Goal: Task Accomplishment & Management: Manage account settings

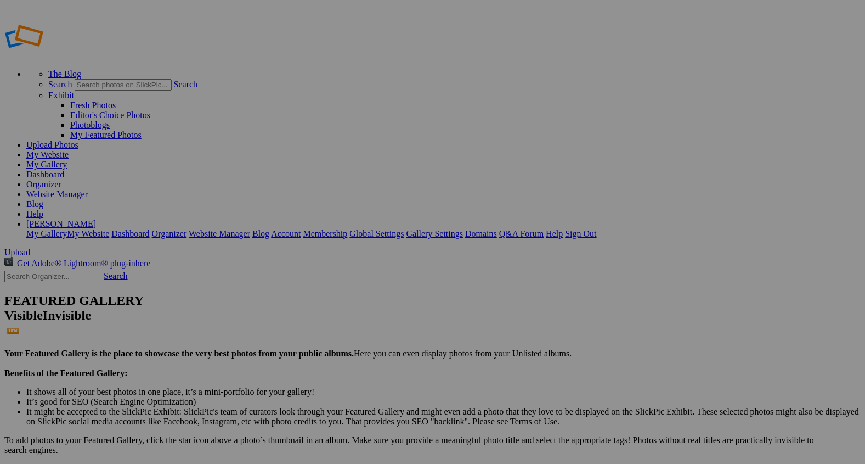
click at [360, 305] on span "Yes" at bounding box center [353, 303] width 13 height 9
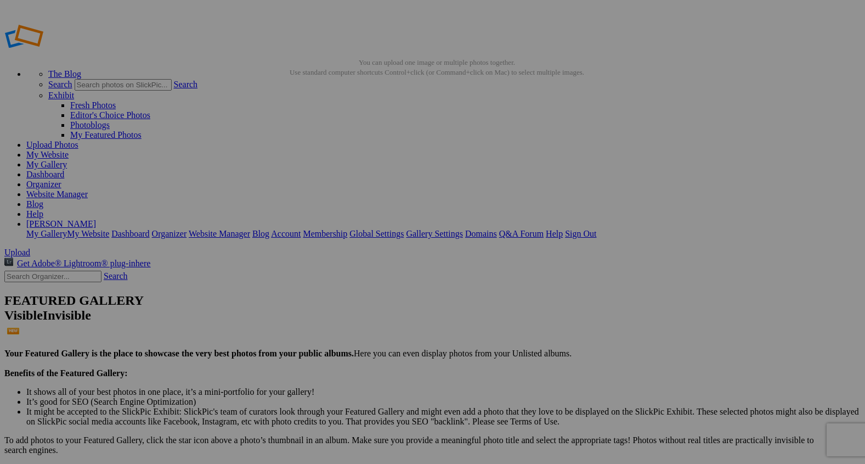
type input "Farm and Ranch"
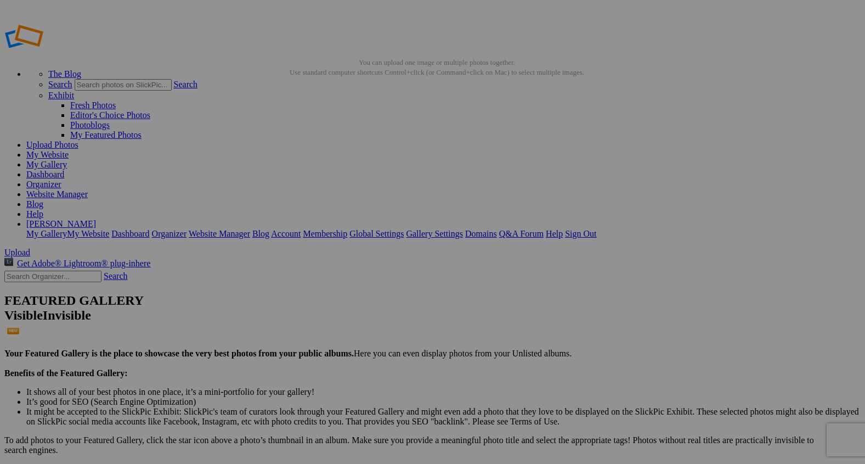
type input "2"
paste input "Where Morning Breaks"
drag, startPoint x: 410, startPoint y: 246, endPoint x: 336, endPoint y: 160, distance: 114.0
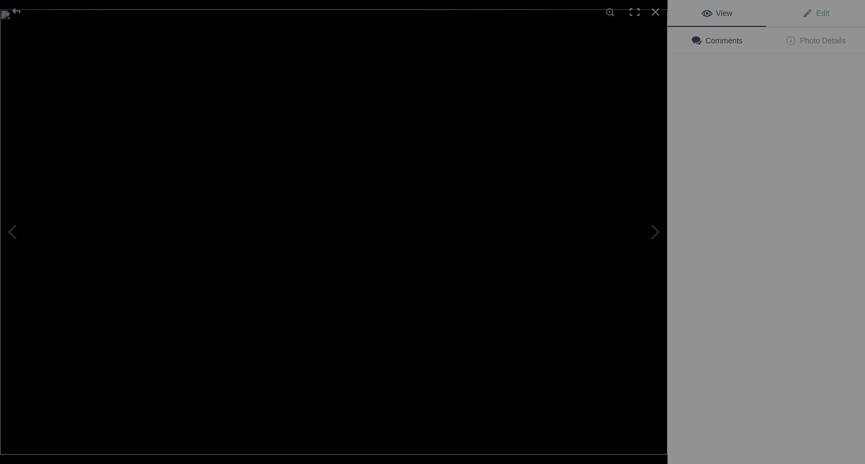
type input "Where Morning Breaks"
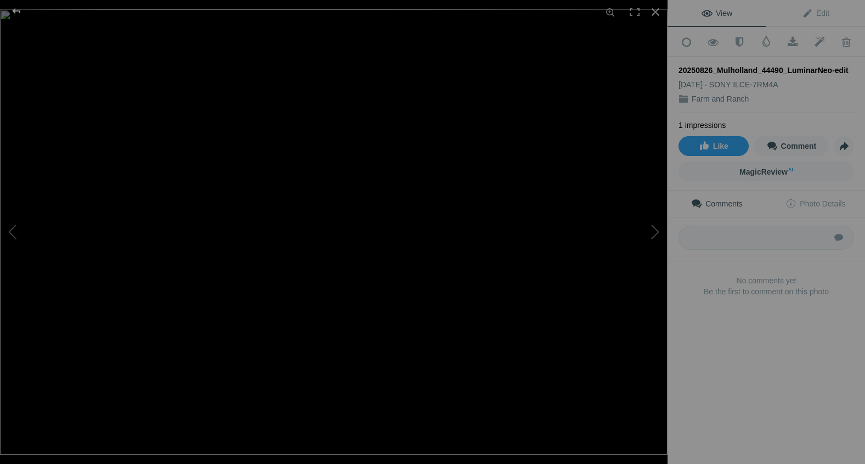
click at [18, 12] on div at bounding box center [17, 11] width 40 height 22
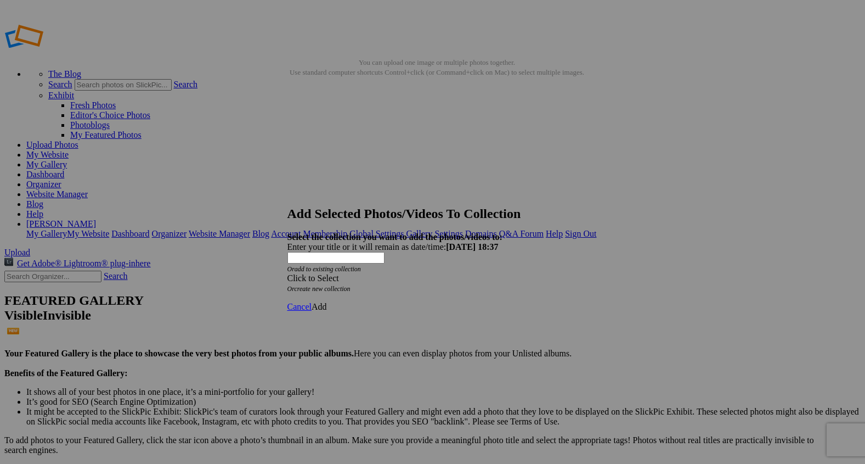
click at [288, 273] on span at bounding box center [288, 277] width 0 height 9
click at [459, 279] on link "Rocking Z [GEOGRAPHIC_DATA]" at bounding box center [398, 273] width 129 height 9
click at [327, 302] on span "Add" at bounding box center [319, 306] width 15 height 9
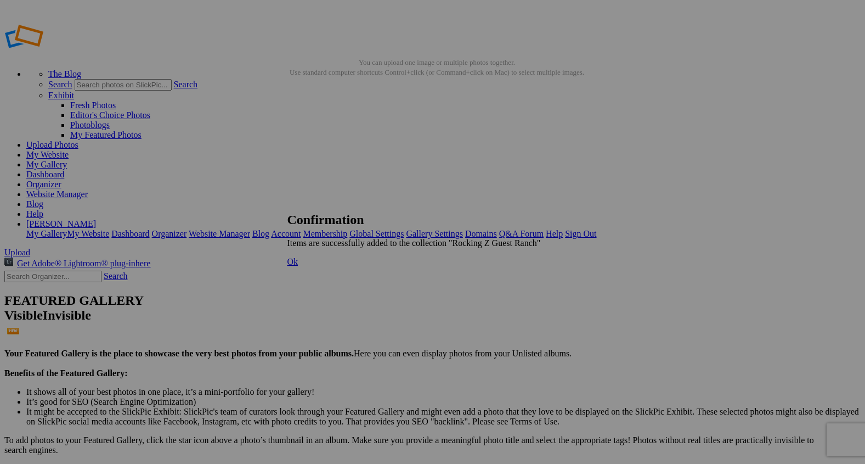
click at [299, 266] on span "Ok" at bounding box center [293, 261] width 11 height 9
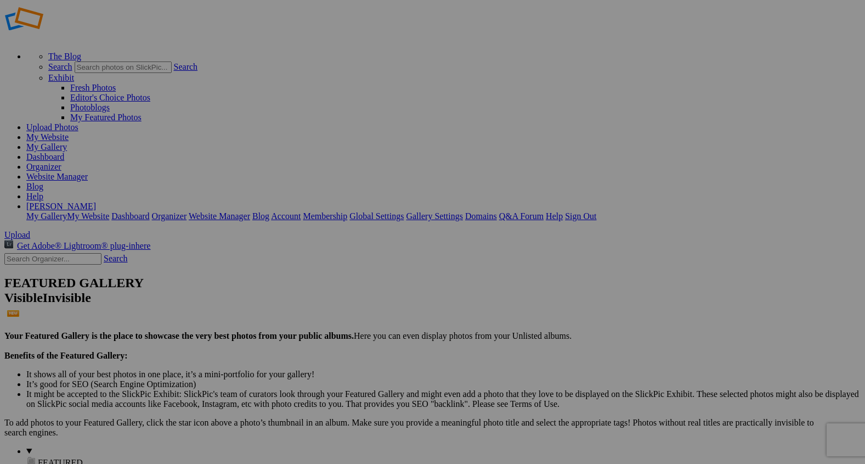
scroll to position [21, 0]
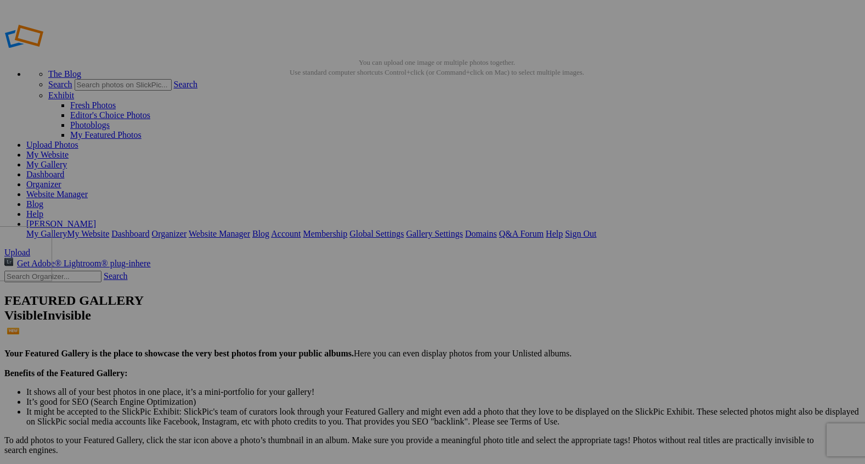
drag, startPoint x: 320, startPoint y: 176, endPoint x: 129, endPoint y: 302, distance: 229.7
click at [360, 305] on span "Yes" at bounding box center [353, 303] width 13 height 9
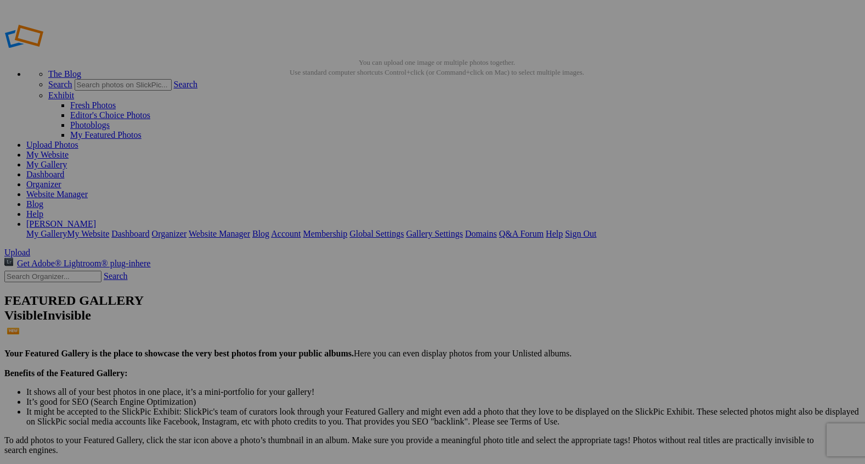
type input "Rocking Z [GEOGRAPHIC_DATA]"
click at [30, 247] on span "Upload" at bounding box center [17, 251] width 26 height 9
type input "Album-2025-08-28-1851"
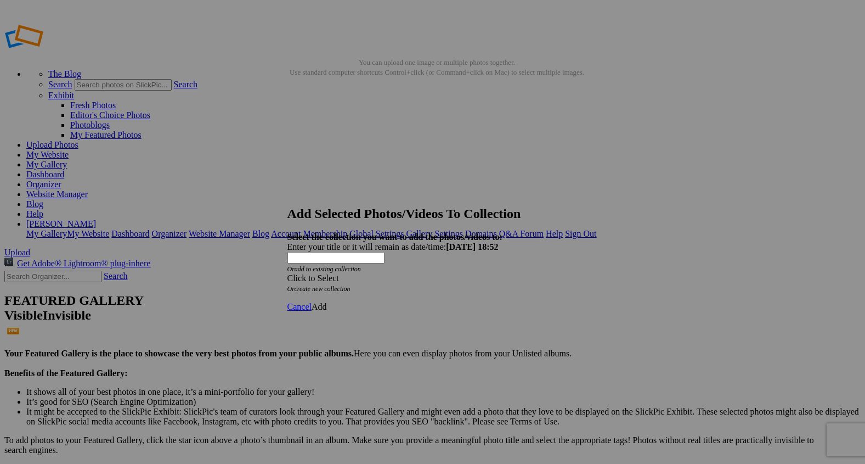
click at [288, 273] on span at bounding box center [288, 277] width 0 height 9
click at [451, 279] on link "Rocking Z [GEOGRAPHIC_DATA]" at bounding box center [398, 273] width 129 height 9
click at [327, 302] on span "Add" at bounding box center [319, 306] width 15 height 9
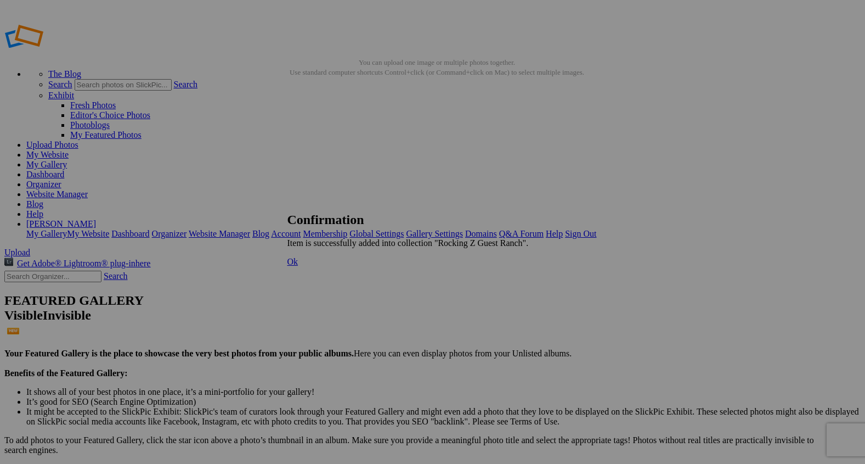
click at [299, 266] on span "Ok" at bounding box center [293, 261] width 11 height 9
type input "Album-2025-08-28-1851"
drag, startPoint x: 303, startPoint y: 179, endPoint x: 132, endPoint y: 340, distance: 235.3
drag, startPoint x: 415, startPoint y: 168, endPoint x: 181, endPoint y: 325, distance: 281.9
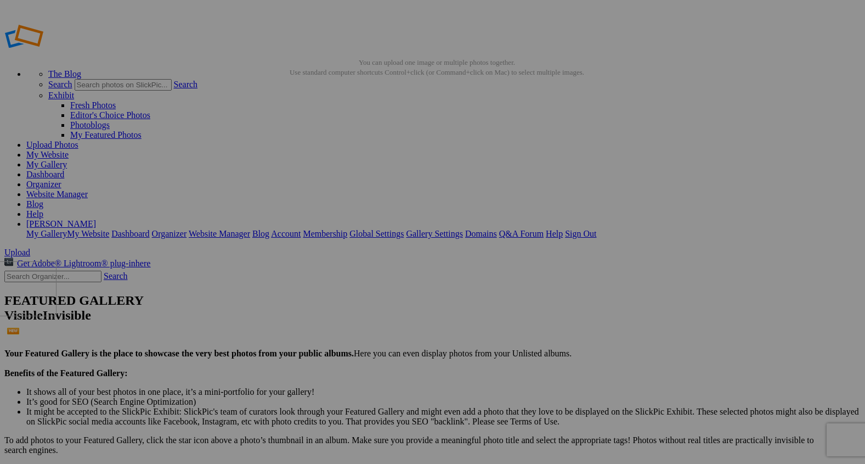
drag, startPoint x: 393, startPoint y: 176, endPoint x: 136, endPoint y: 337, distance: 303.8
type input "2"
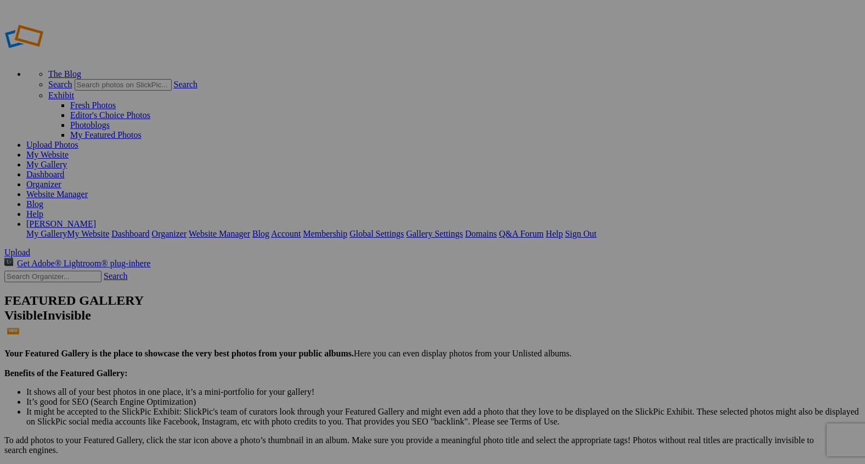
paste input "Where Morning Breaks"
type input "Where Morning Breaks"
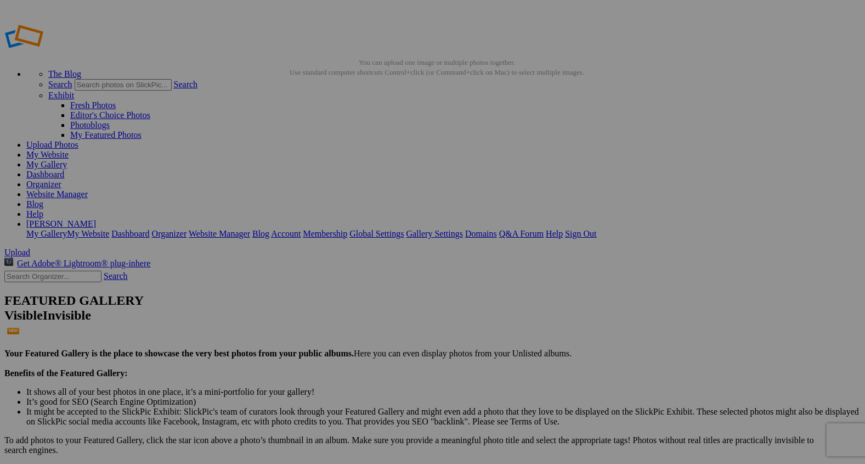
click at [360, 301] on span "Yes" at bounding box center [353, 303] width 13 height 9
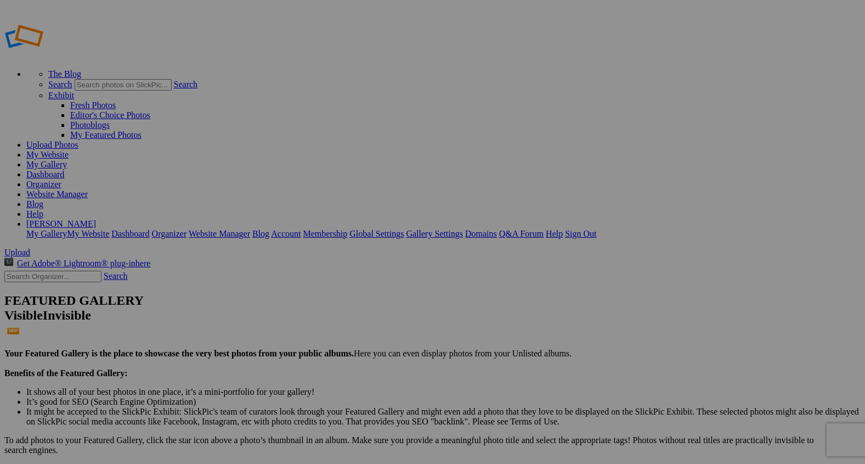
type input "9"
paste input "Where Morning Breaks"
type input "Where Morning Breaks"
click at [67, 160] on link "My Gallery" at bounding box center [46, 164] width 41 height 9
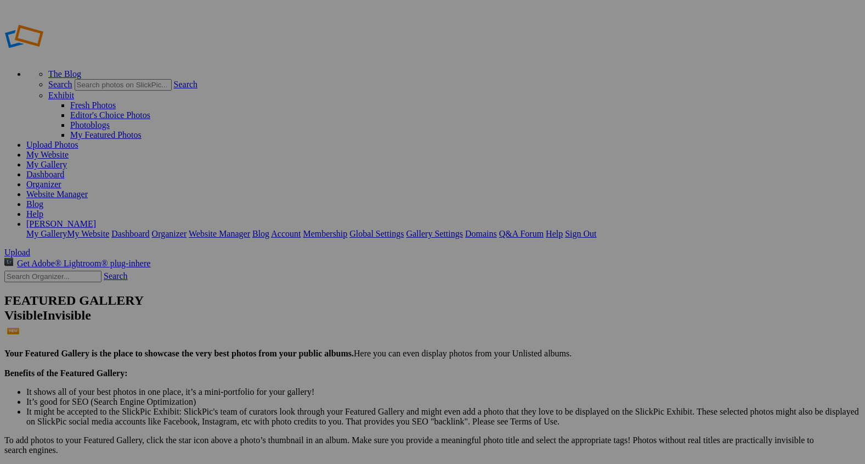
type input "Album-2025-08-28-1851"
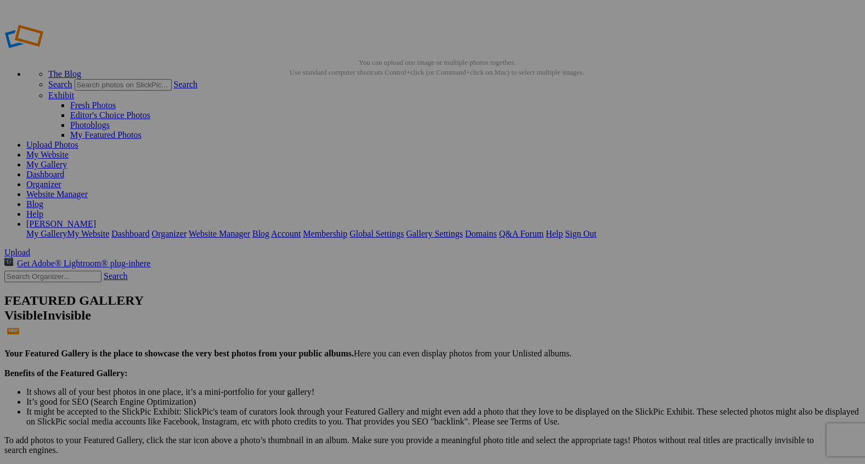
type input "2"
paste input "Morning Drive to the Barn"
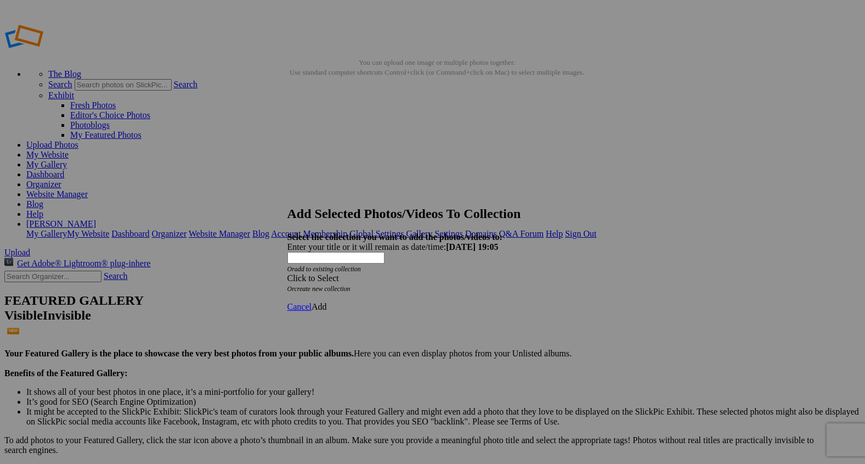
type input "Morning Drive to the Barn"
click at [288, 273] on span at bounding box center [288, 277] width 0 height 9
drag, startPoint x: 337, startPoint y: 226, endPoint x: 385, endPoint y: 288, distance: 77.9
click at [385, 279] on link "Rocking Z [GEOGRAPHIC_DATA]" at bounding box center [398, 273] width 129 height 9
click at [327, 302] on span "Add" at bounding box center [319, 306] width 15 height 9
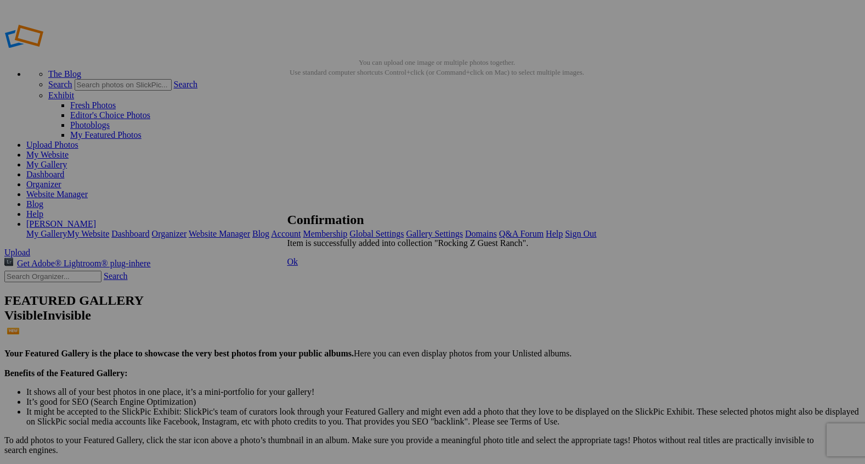
drag, startPoint x: 385, startPoint y: 288, endPoint x: 570, endPoint y: 275, distance: 185.9
click at [299, 266] on span "Ok" at bounding box center [293, 261] width 11 height 9
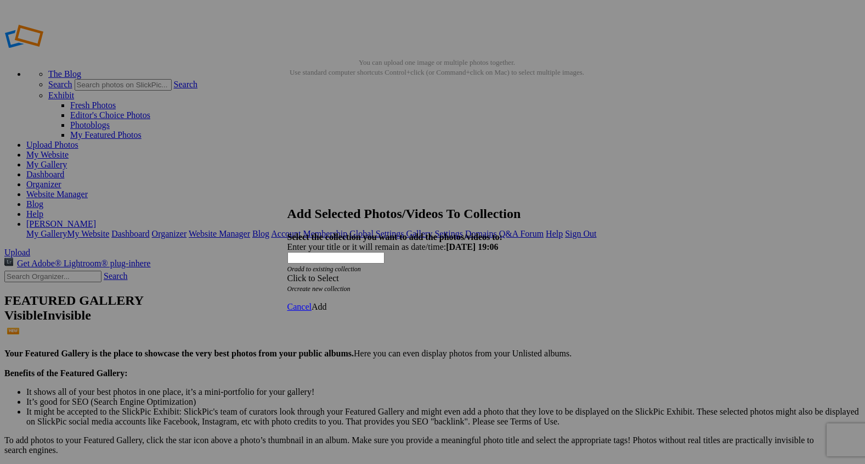
click at [288, 273] on span at bounding box center [288, 277] width 0 height 9
click at [463, 279] on link "Rocking Z [GEOGRAPHIC_DATA]" at bounding box center [398, 273] width 129 height 9
click at [327, 302] on span "Add" at bounding box center [319, 306] width 15 height 9
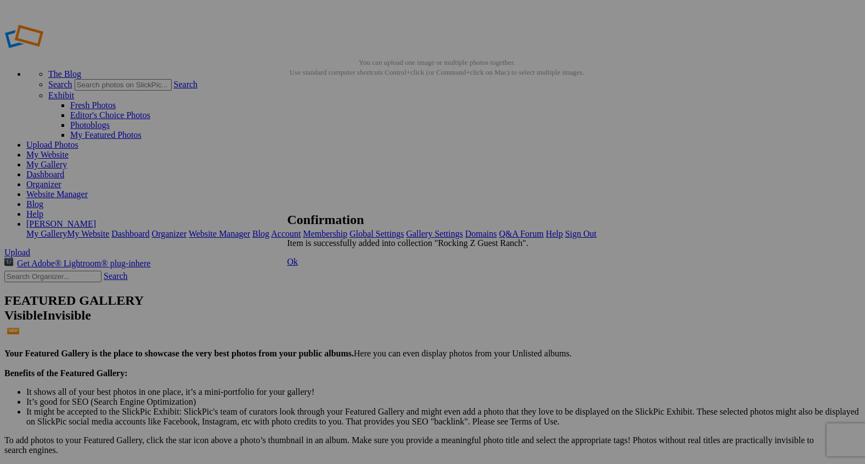
click at [299, 266] on span "Ok" at bounding box center [293, 261] width 11 height 9
type input "2"
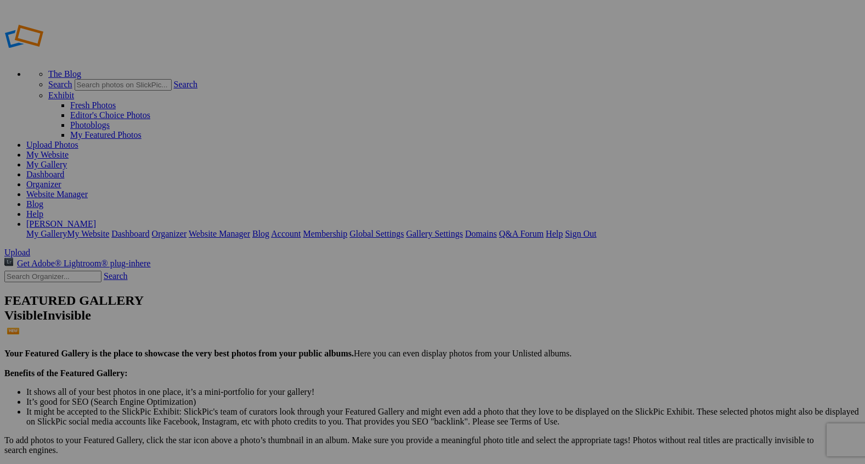
paste input "The Barn Awakens"
drag, startPoint x: 491, startPoint y: 162, endPoint x: 157, endPoint y: 147, distance: 334.0
drag, startPoint x: 498, startPoint y: 159, endPoint x: 368, endPoint y: 156, distance: 130.6
type input "The Barn Awakens"
click at [67, 160] on link "My Gallery" at bounding box center [46, 164] width 41 height 9
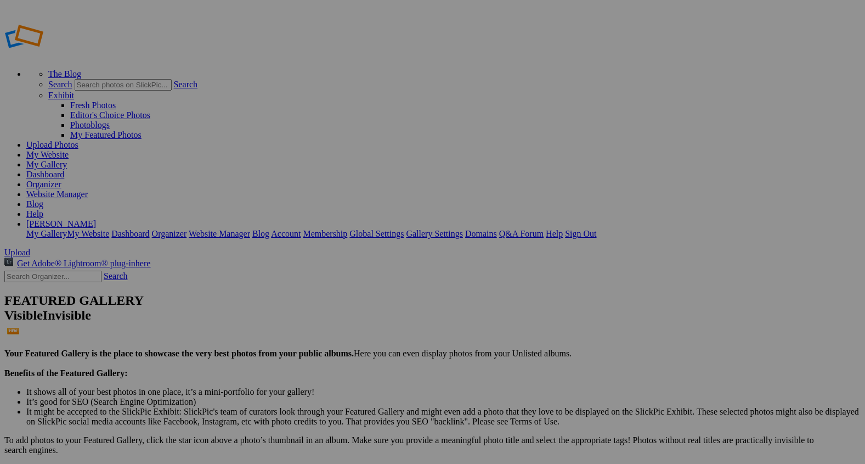
click at [360, 305] on span "Yes" at bounding box center [353, 303] width 13 height 9
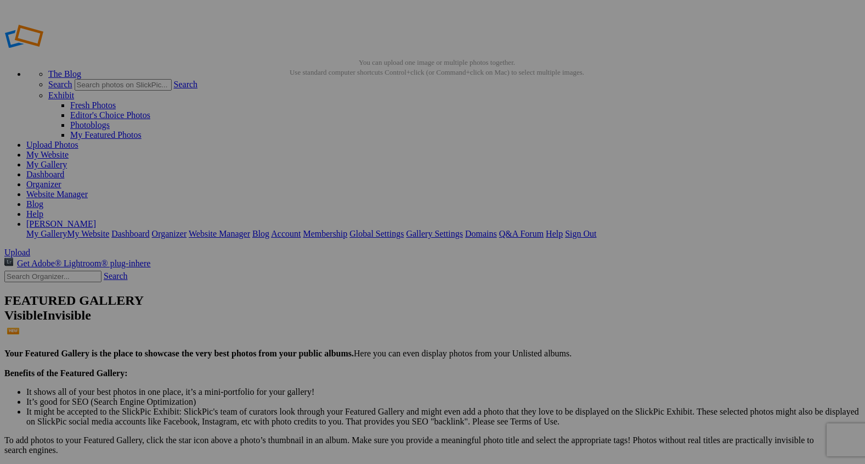
type input "3"
paste input "The Barn Awakens"
type input "T"
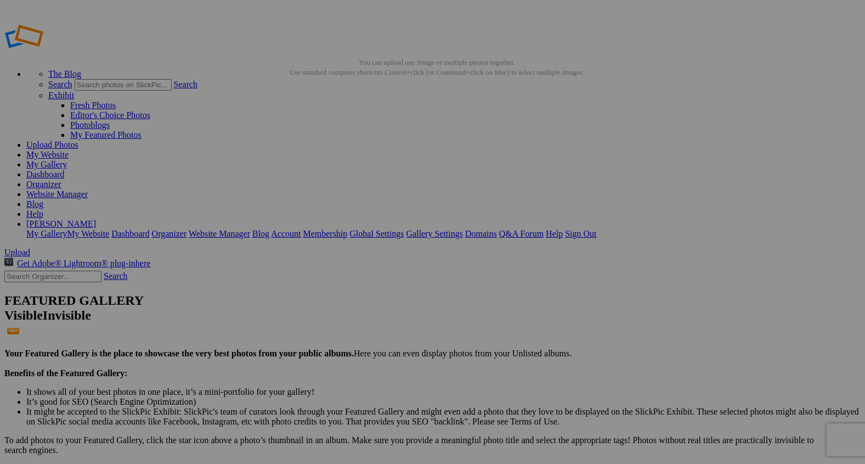
type input "Early Morning Barn Drive"
drag, startPoint x: 317, startPoint y: 172, endPoint x: 306, endPoint y: 170, distance: 10.7
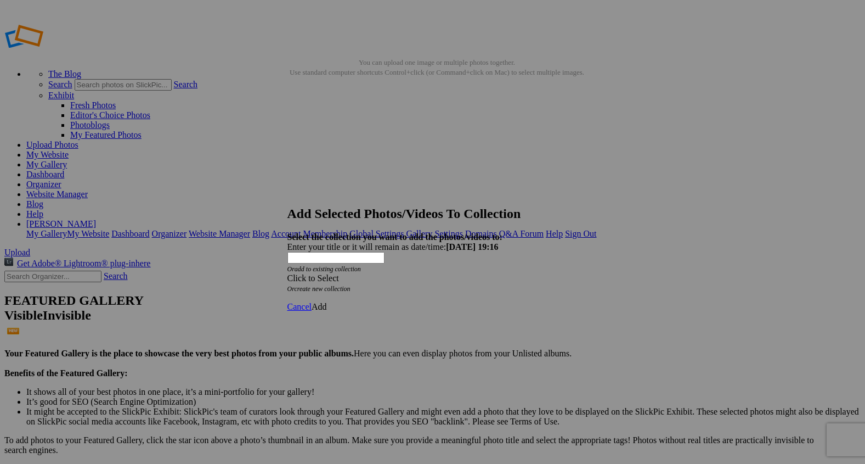
click at [288, 273] on span at bounding box center [288, 277] width 0 height 9
click at [463, 279] on link "Rocking Z [GEOGRAPHIC_DATA]" at bounding box center [398, 273] width 129 height 9
click at [327, 302] on span "Add" at bounding box center [319, 306] width 15 height 9
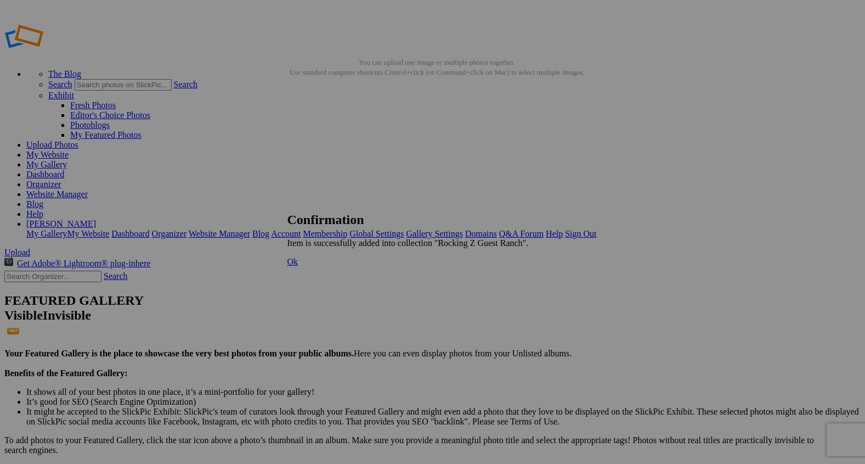
click at [299, 266] on link "Ok" at bounding box center [293, 261] width 11 height 9
drag, startPoint x: 196, startPoint y: 177, endPoint x: 567, endPoint y: 152, distance: 371.8
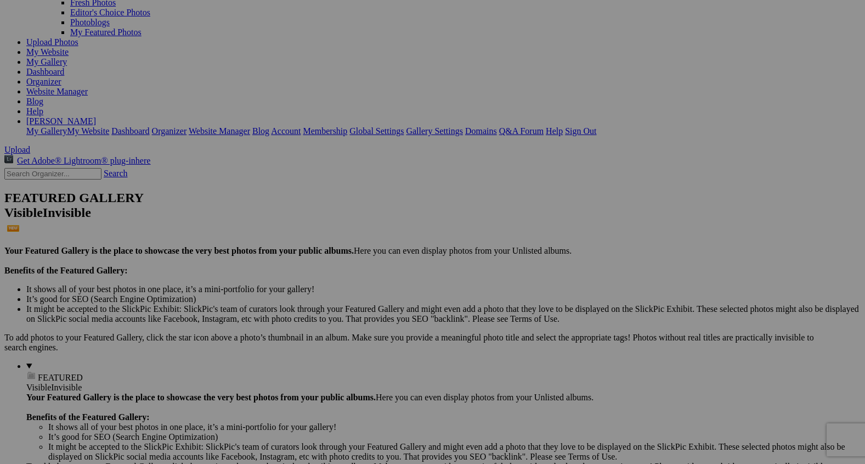
scroll to position [106, 0]
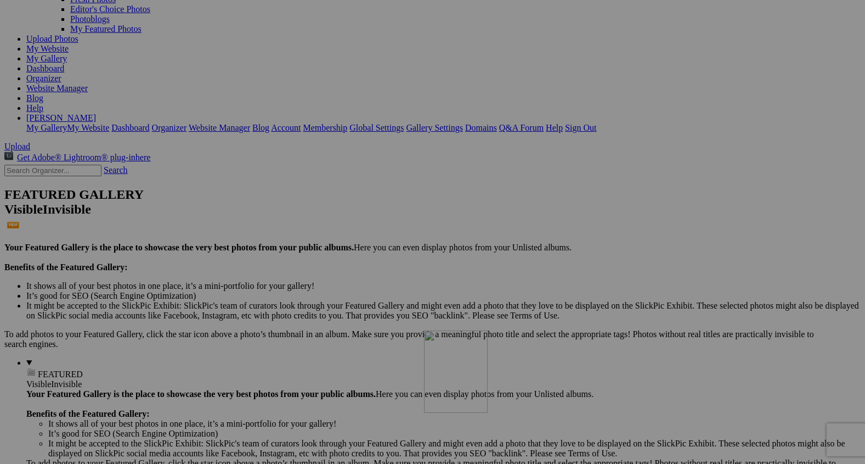
drag, startPoint x: 591, startPoint y: 97, endPoint x: 584, endPoint y: 419, distance: 322.2
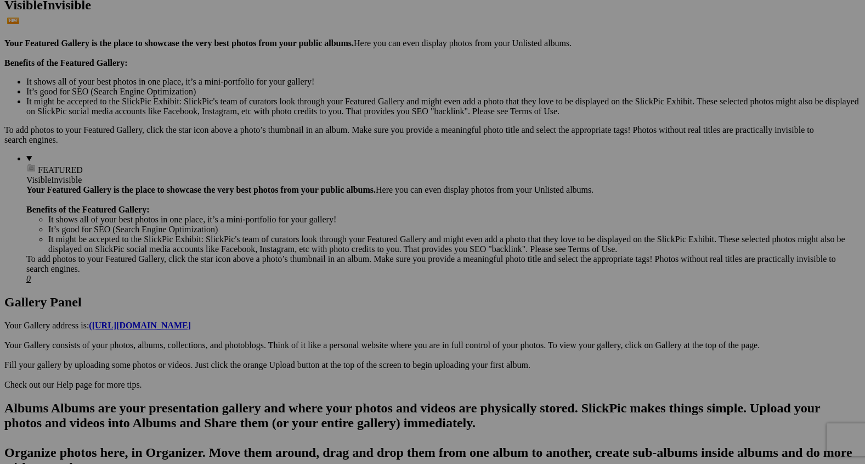
scroll to position [312, 0]
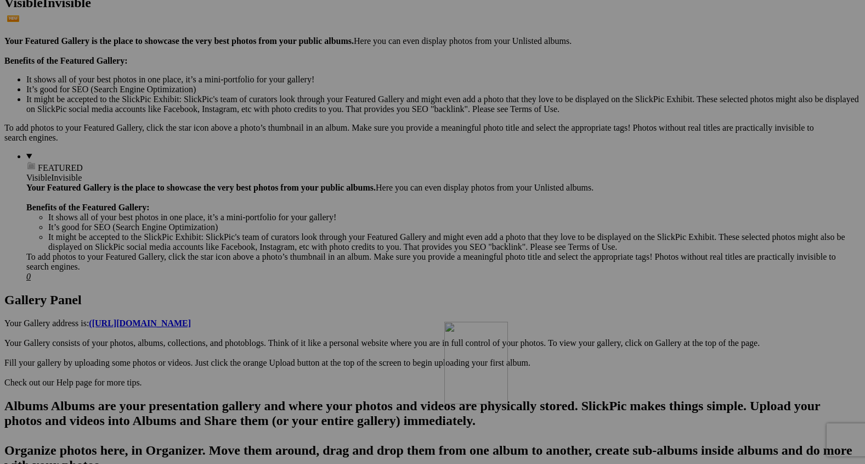
drag, startPoint x: 603, startPoint y: 168, endPoint x: 603, endPoint y: 418, distance: 250.2
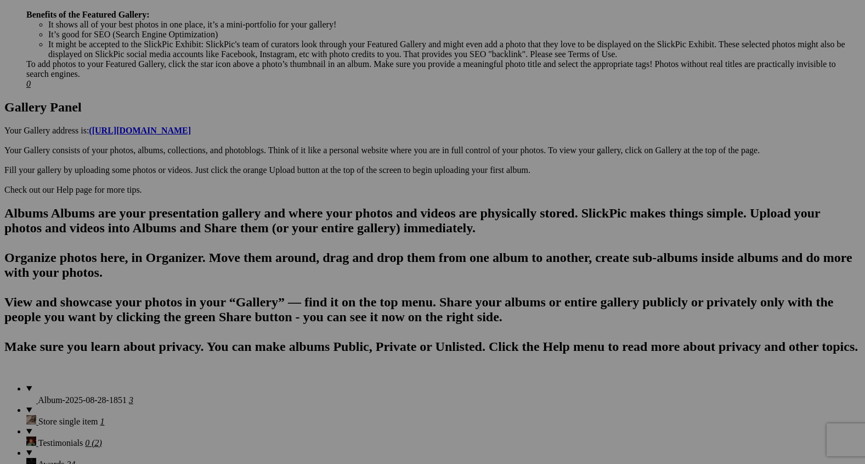
scroll to position [505, 0]
drag, startPoint x: 604, startPoint y: 105, endPoint x: 600, endPoint y: 361, distance: 255.8
drag, startPoint x: 594, startPoint y: 260, endPoint x: 185, endPoint y: 327, distance: 414.9
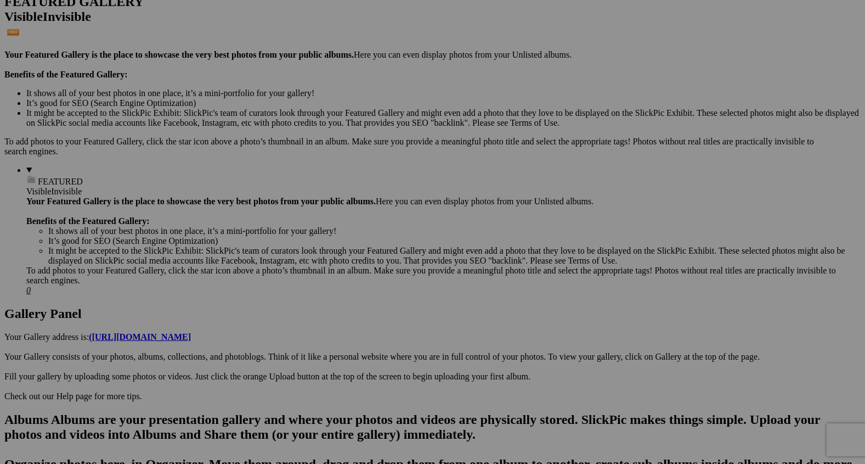
scroll to position [0, 0]
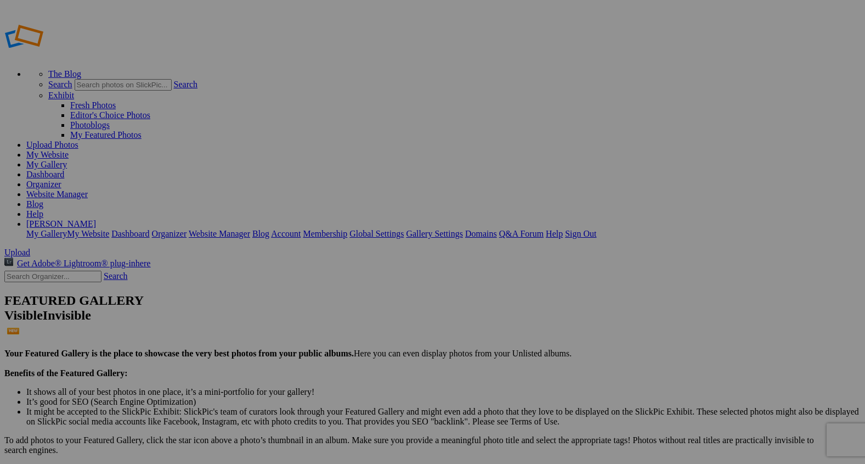
click at [67, 160] on link "My Gallery" at bounding box center [46, 164] width 41 height 9
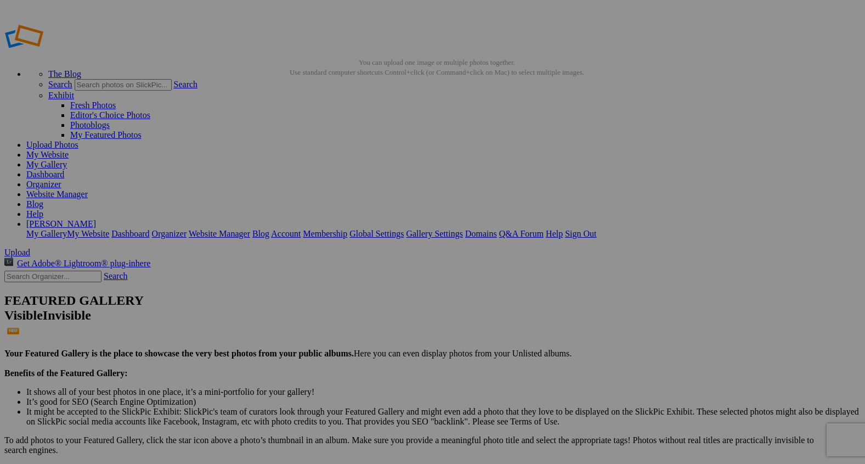
type input "2"
paste input "Riding Through the Open Range"
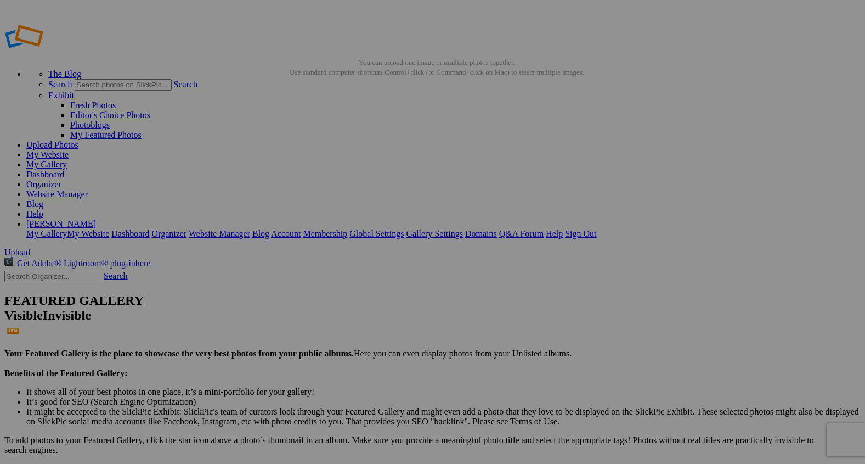
scroll to position [0, 4]
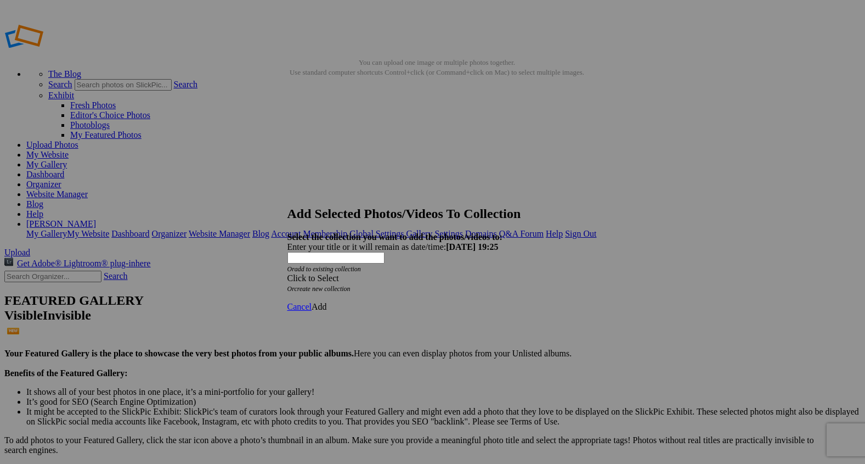
type input "Riding Through the Open Range"
click at [288, 273] on span at bounding box center [288, 277] width 0 height 9
click at [463, 279] on link "Rocking Z [GEOGRAPHIC_DATA]" at bounding box center [398, 273] width 129 height 9
click at [327, 302] on span "Add" at bounding box center [319, 306] width 15 height 9
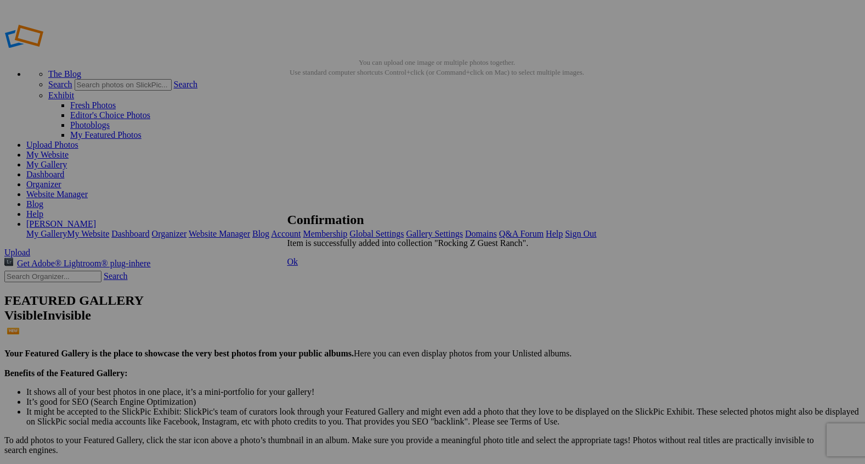
click at [299, 266] on span "Ok" at bounding box center [293, 261] width 11 height 9
drag, startPoint x: 184, startPoint y: 182, endPoint x: 442, endPoint y: 385, distance: 328.6
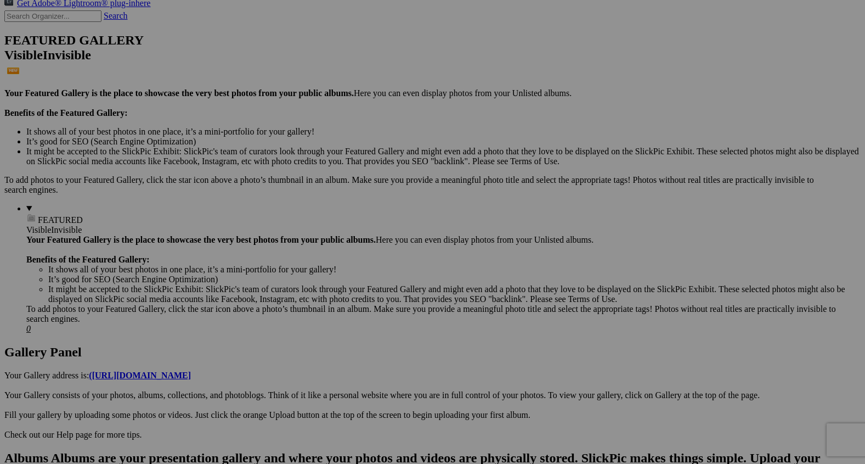
scroll to position [266, 0]
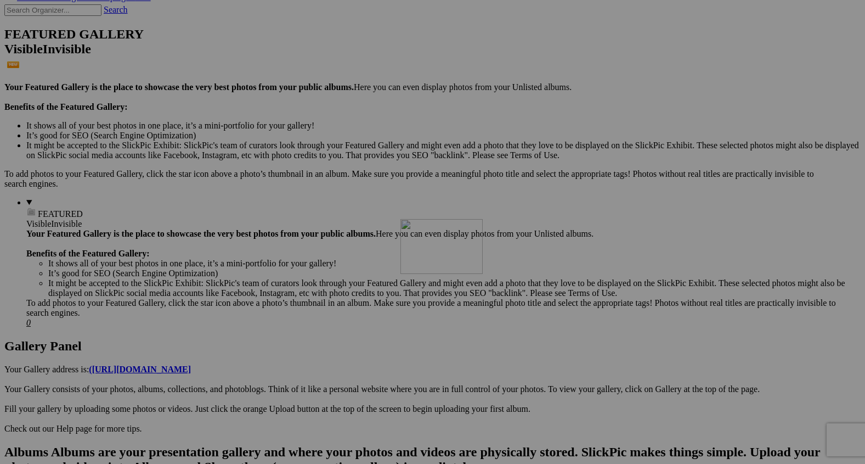
drag, startPoint x: 387, startPoint y: 200, endPoint x: 610, endPoint y: 330, distance: 258.3
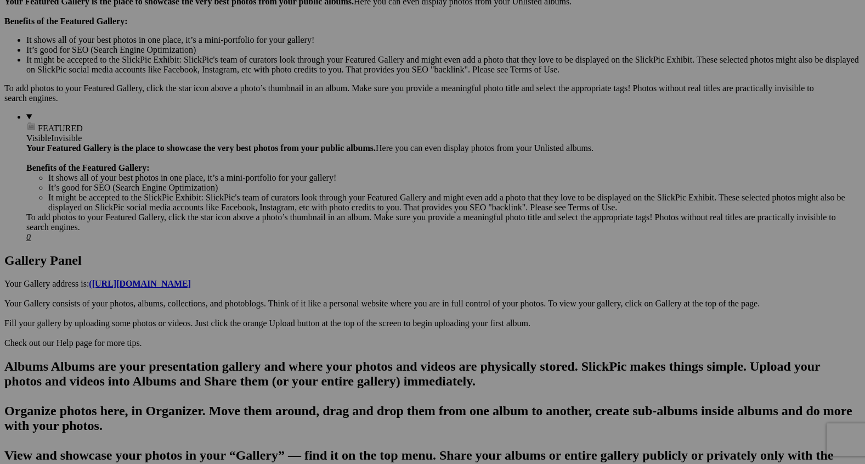
scroll to position [354, 0]
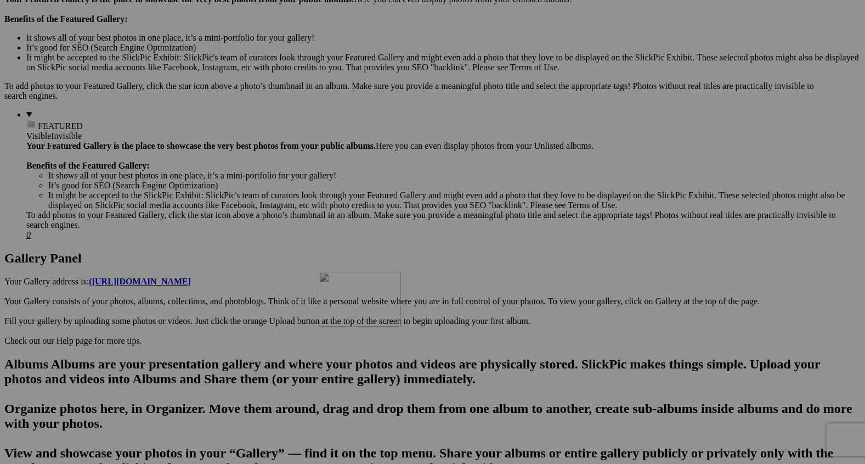
drag, startPoint x: 606, startPoint y: 263, endPoint x: 458, endPoint y: 363, distance: 178.7
drag, startPoint x: 458, startPoint y: 363, endPoint x: 376, endPoint y: 362, distance: 82.3
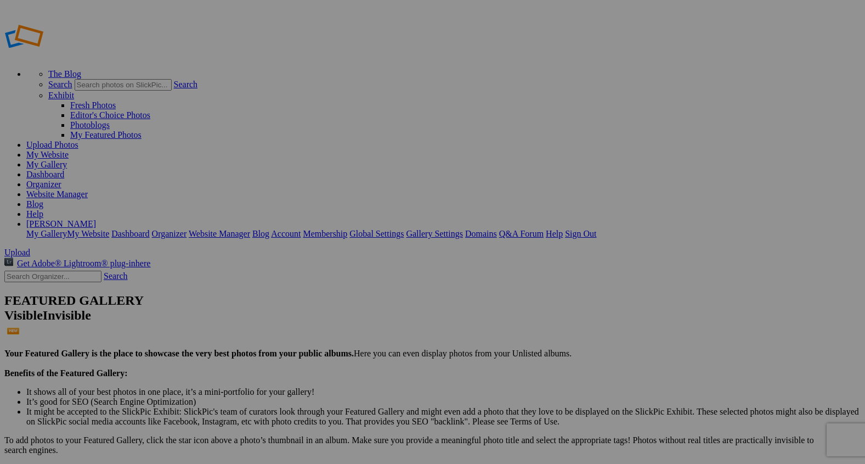
click at [67, 160] on link "My Gallery" at bounding box center [46, 164] width 41 height 9
drag, startPoint x: 106, startPoint y: 344, endPoint x: 106, endPoint y: 314, distance: 30.2
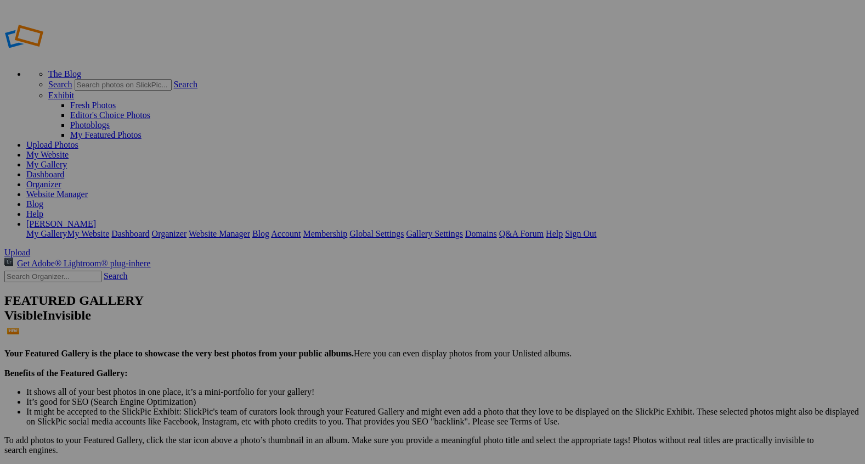
drag, startPoint x: 31, startPoint y: 345, endPoint x: 34, endPoint y: 308, distance: 37.4
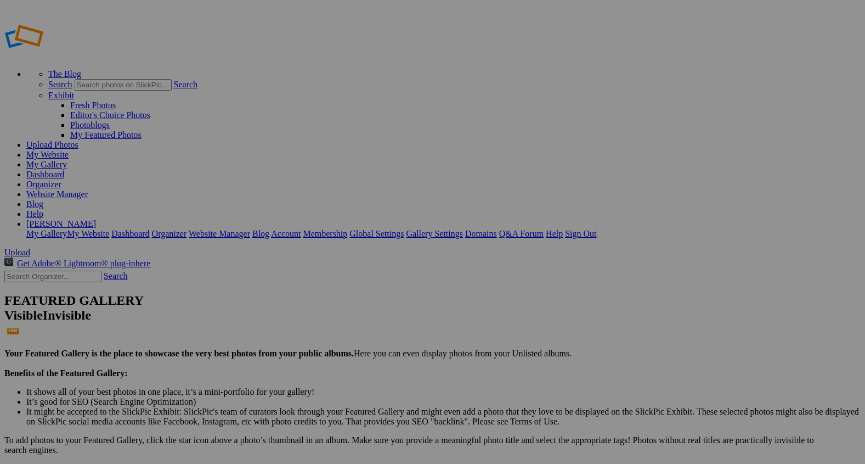
drag, startPoint x: 134, startPoint y: 341, endPoint x: 32, endPoint y: 316, distance: 105.7
drag, startPoint x: 31, startPoint y: 341, endPoint x: 32, endPoint y: 311, distance: 30.2
